Goal: Transaction & Acquisition: Subscribe to service/newsletter

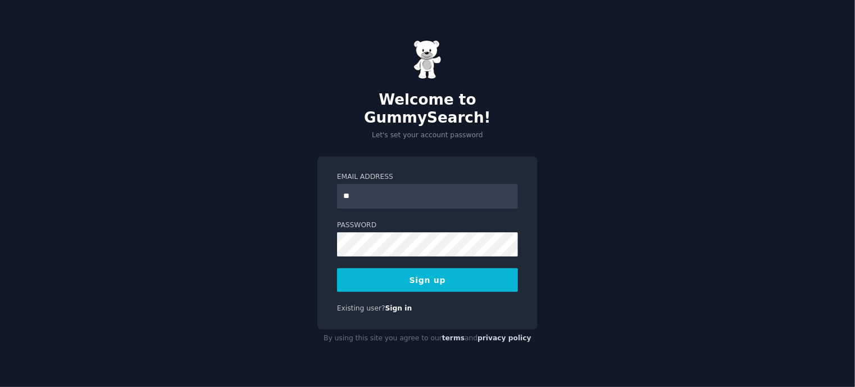
type input "**********"
click at [445, 273] on button "Sign up" at bounding box center [427, 280] width 181 height 24
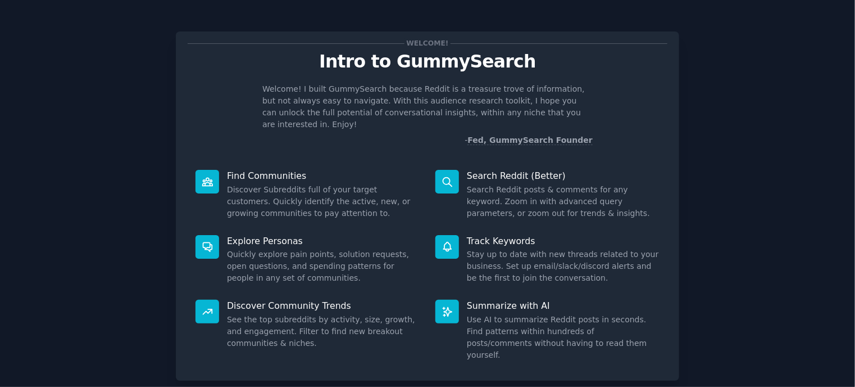
scroll to position [53, 0]
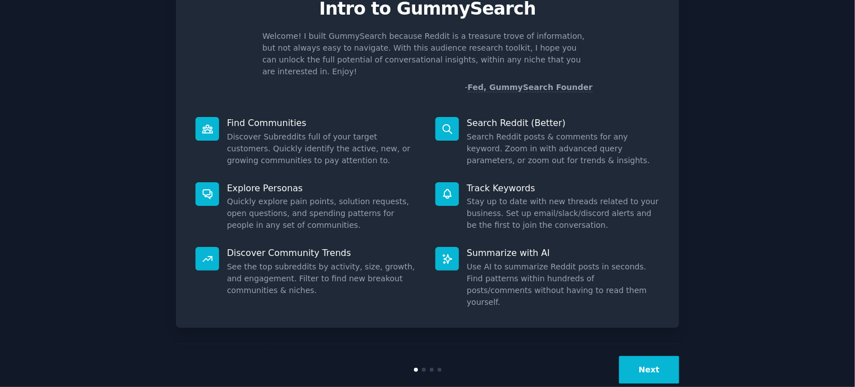
click at [662, 356] on button "Next" at bounding box center [649, 370] width 60 height 28
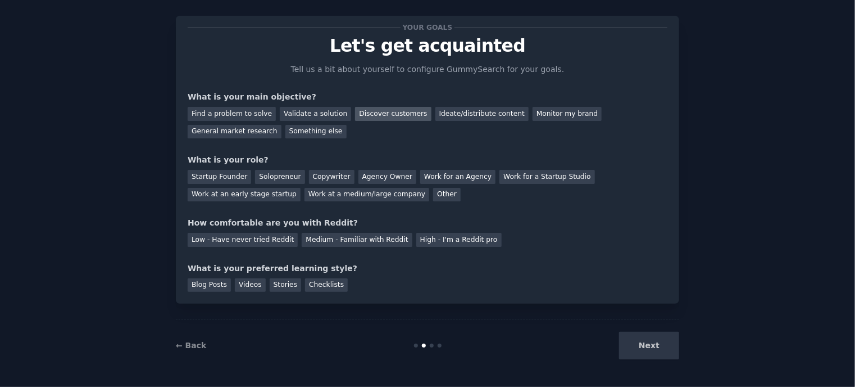
click at [383, 120] on div "Discover customers" at bounding box center [393, 114] width 76 height 14
click at [282, 125] on div "General market research" at bounding box center [235, 132] width 94 height 14
click at [383, 110] on div "Discover customers" at bounding box center [393, 114] width 76 height 14
click at [305, 192] on div "Work at a medium/large company" at bounding box center [367, 195] width 125 height 14
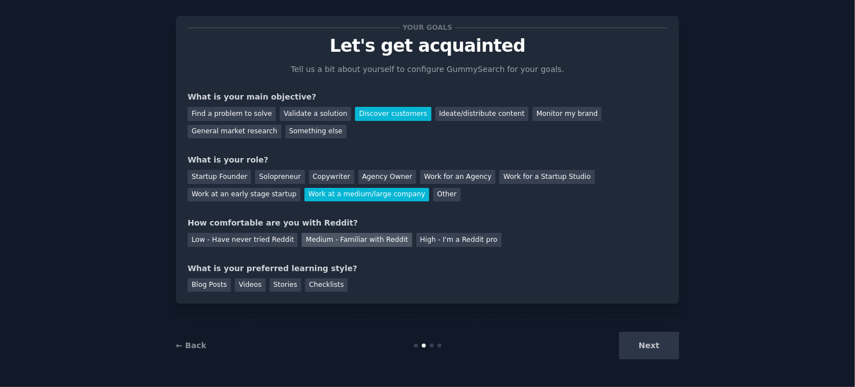
click at [356, 242] on div "Medium - Familiar with Reddit" at bounding box center [357, 240] width 110 height 14
click at [207, 285] on div "Blog Posts" at bounding box center [209, 285] width 43 height 14
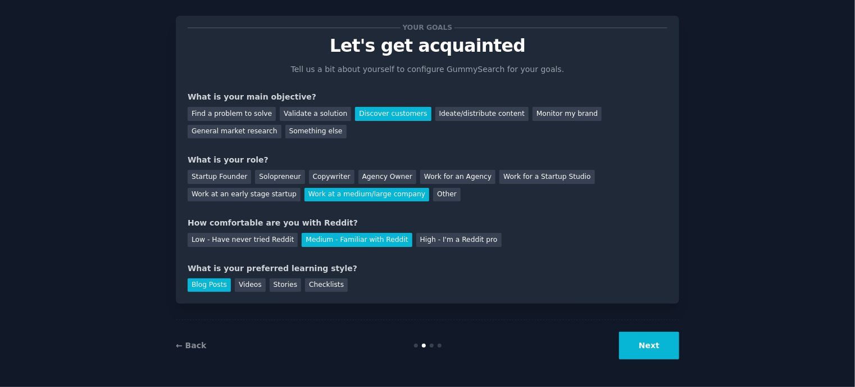
click at [650, 345] on button "Next" at bounding box center [649, 346] width 60 height 28
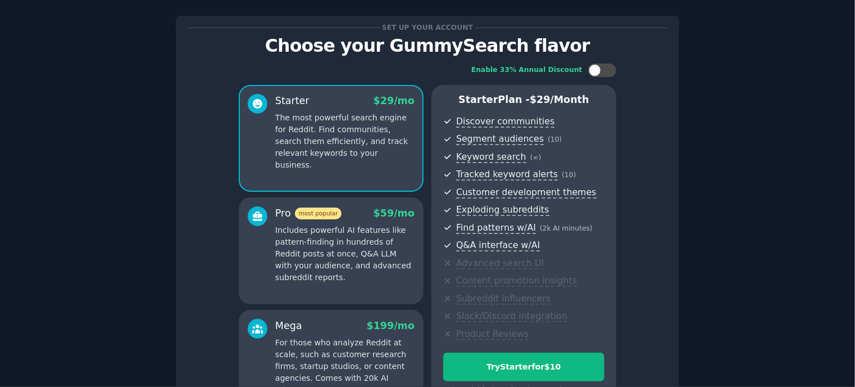
scroll to position [152, 0]
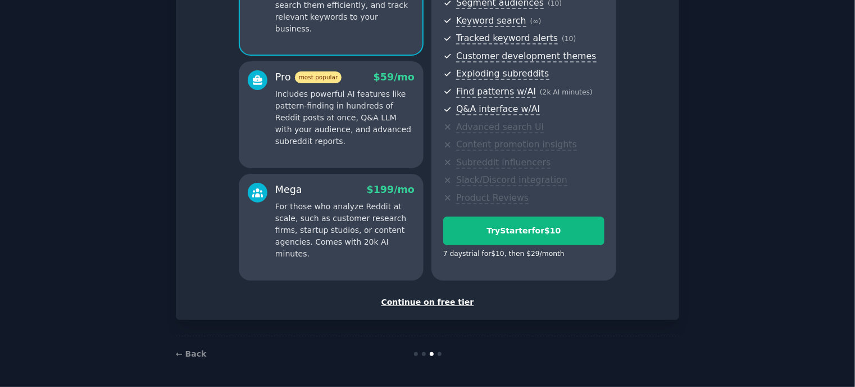
click at [437, 301] on div "Continue on free tier" at bounding box center [428, 302] width 480 height 12
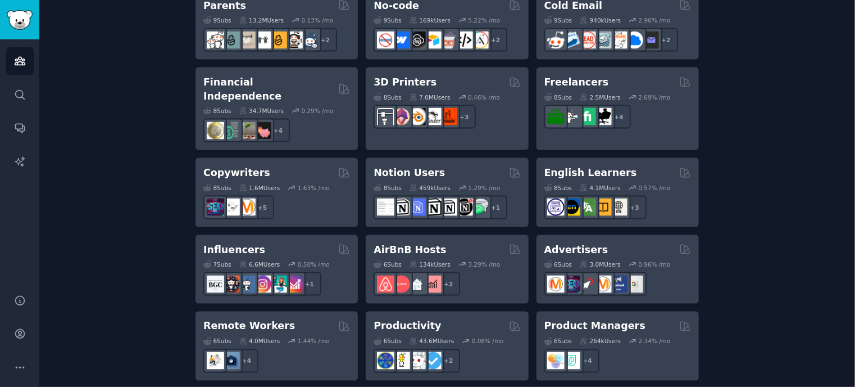
scroll to position [909, 0]
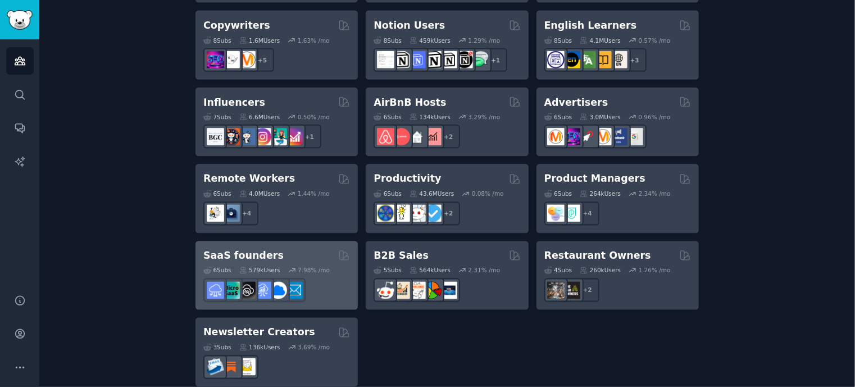
click at [279, 249] on div "SaaS founders" at bounding box center [276, 256] width 147 height 14
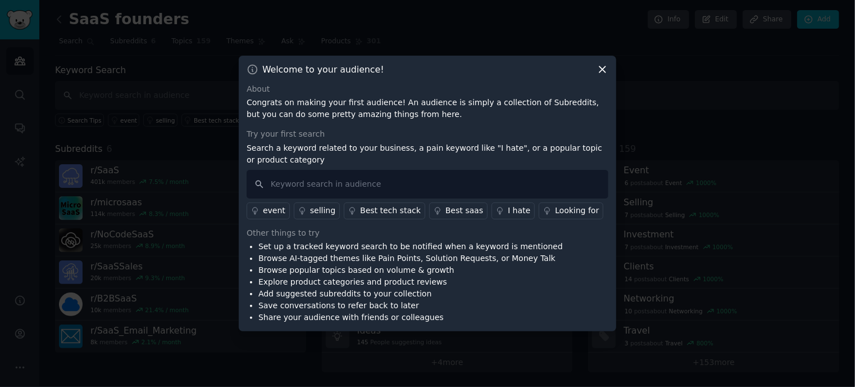
click at [594, 73] on div "Welcome to your audience!" at bounding box center [428, 70] width 362 height 12
click at [601, 69] on icon at bounding box center [603, 70] width 12 height 12
